Goal: Task Accomplishment & Management: Manage account settings

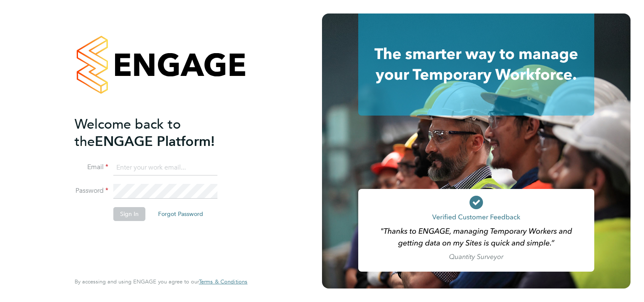
type input "jaisy-carol.pires@apleona.com"
click at [299, 172] on div "Welcome back to the ENGAGE Platform! Email jaisy-carol.pires@apleona.com Passwo…" at bounding box center [161, 151] width 322 height 302
click at [128, 214] on button "Sign In" at bounding box center [129, 213] width 32 height 13
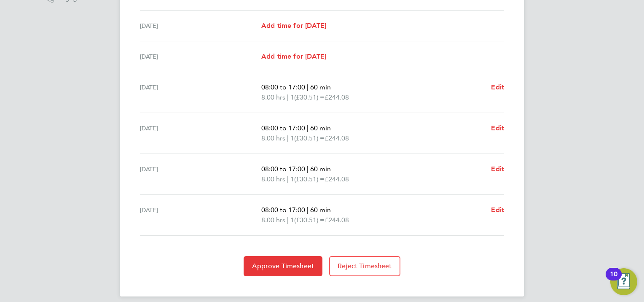
scroll to position [296, 0]
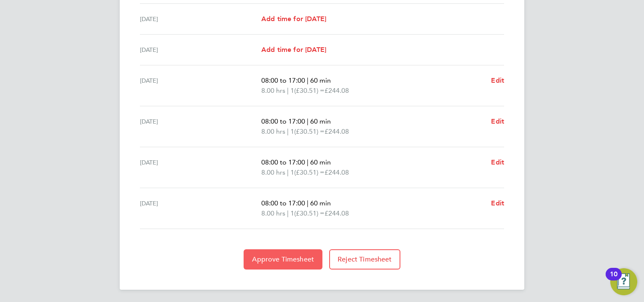
click at [282, 264] on button "Approve Timesheet" at bounding box center [283, 259] width 79 height 20
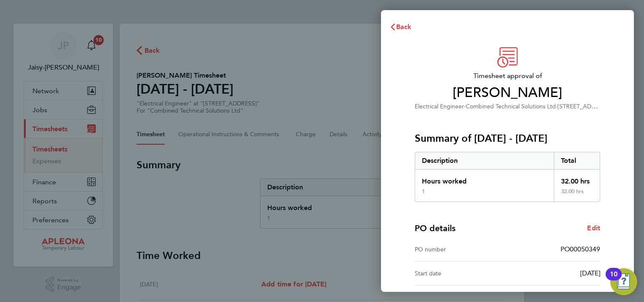
click at [577, 247] on span "PO00050349" at bounding box center [581, 249] width 40 height 8
copy span "PO00050349"
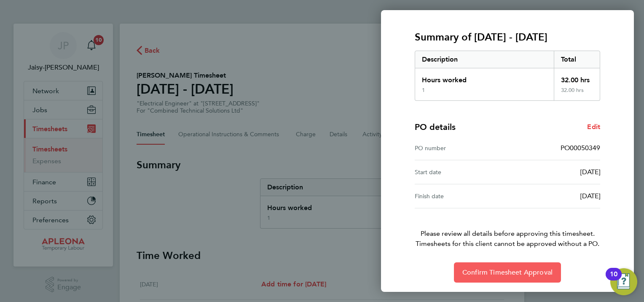
click at [518, 270] on span "Confirm Timesheet Approval" at bounding box center [508, 272] width 90 height 8
